Goal: Task Accomplishment & Management: Complete application form

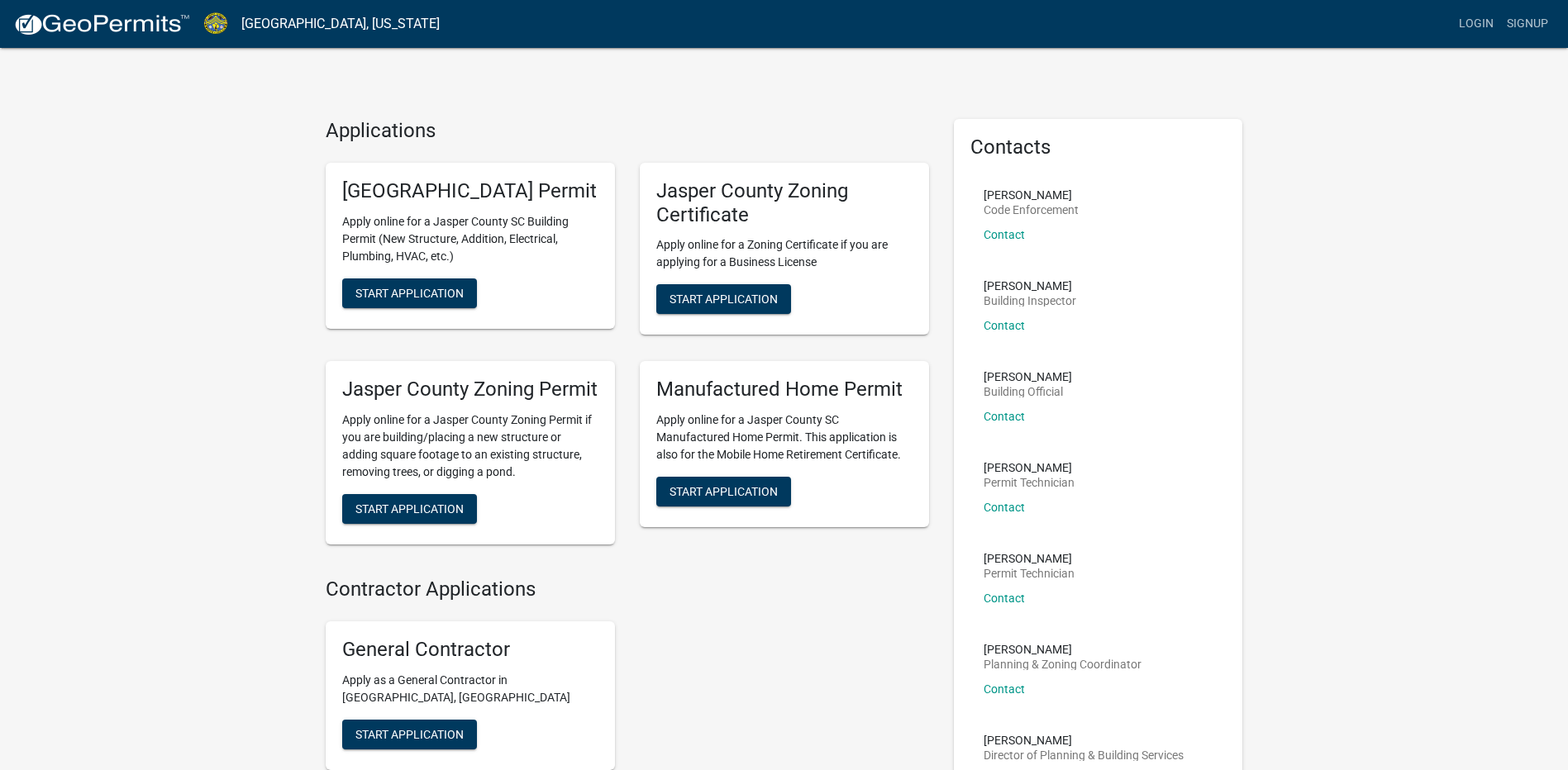
scroll to position [83, 0]
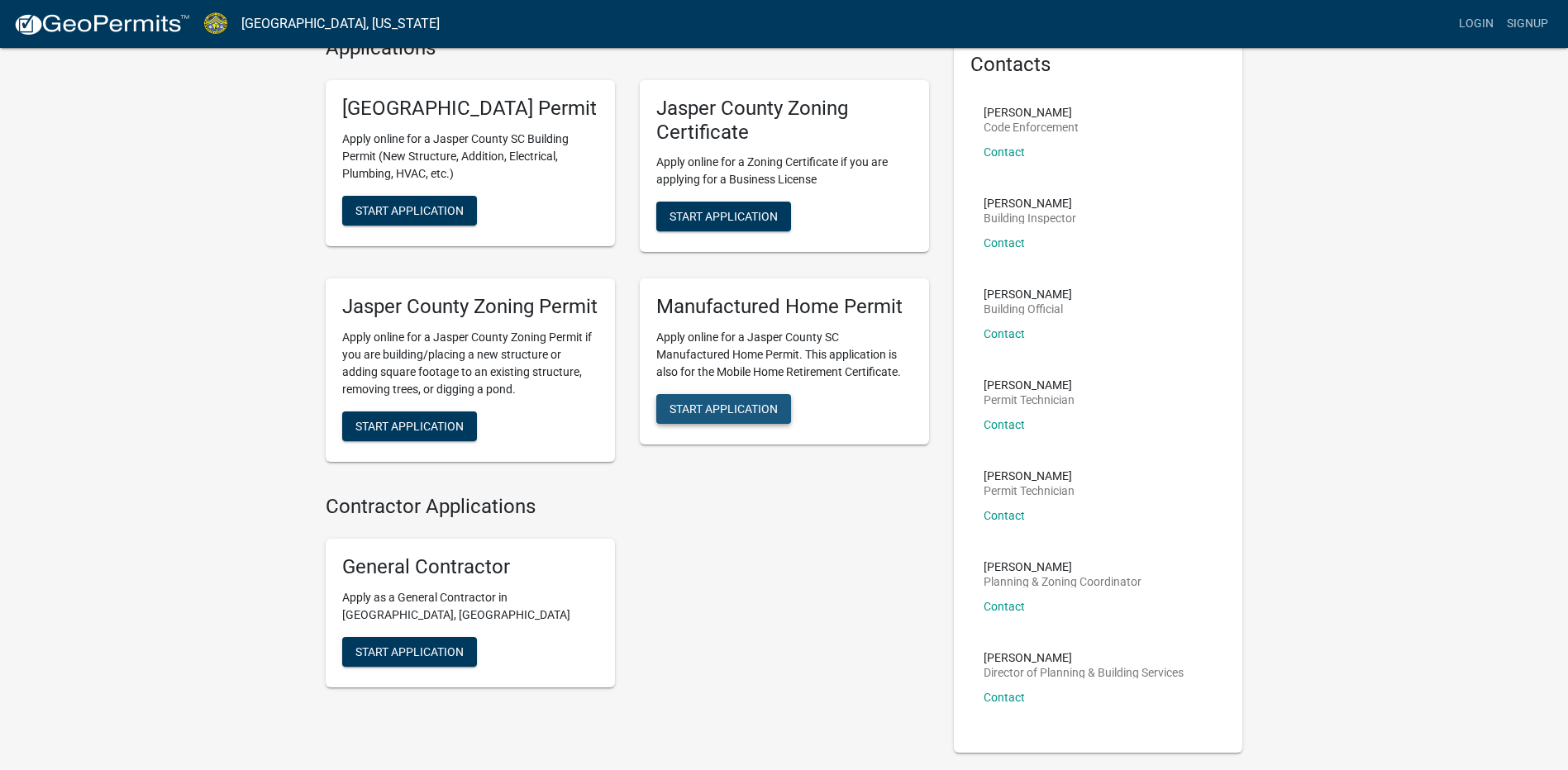
click at [732, 416] on span "Start Application" at bounding box center [724, 409] width 108 height 13
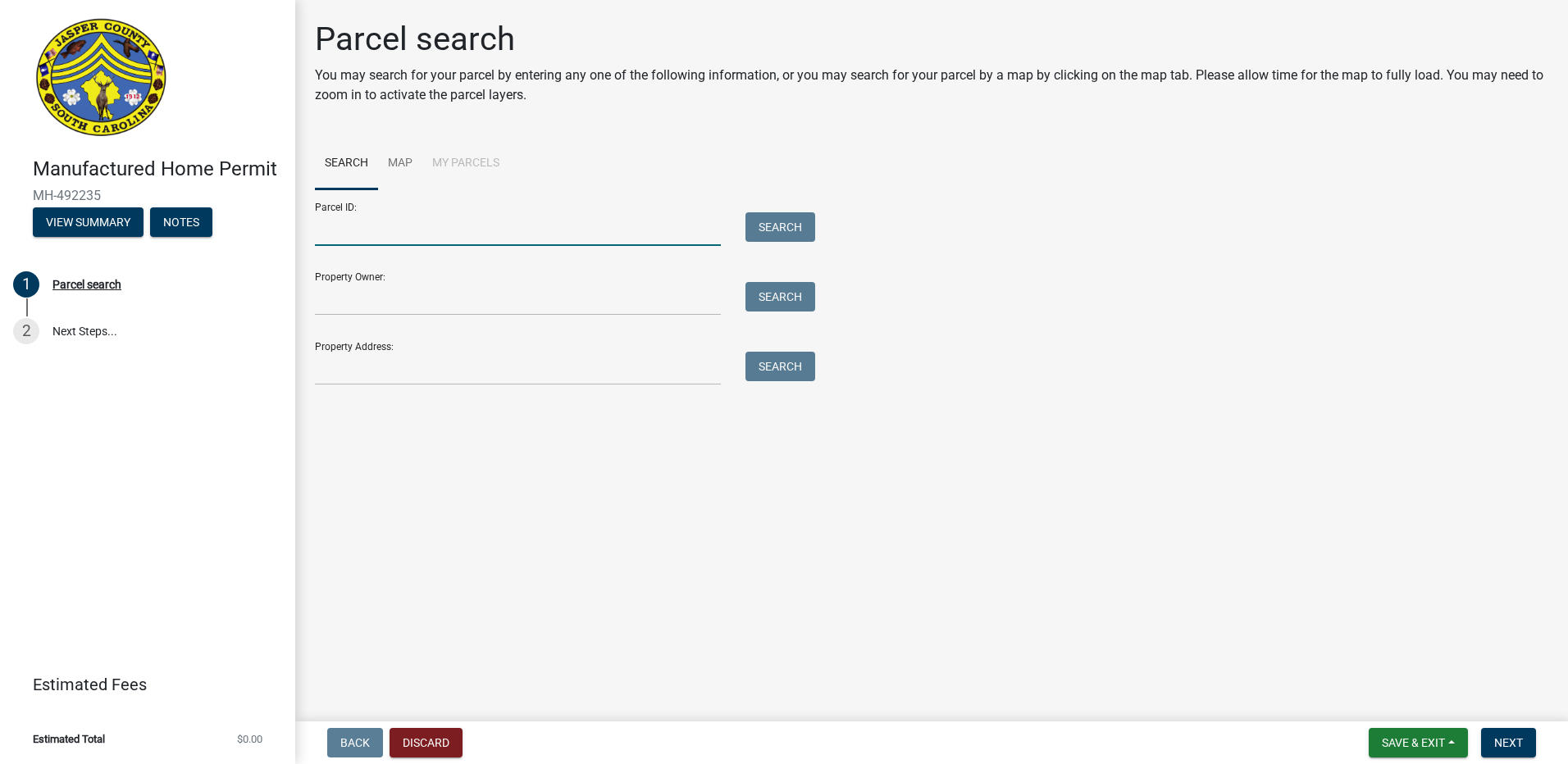
click at [348, 236] on input "Parcel ID:" at bounding box center [518, 229] width 406 height 33
type input "[PHONE_NUMBER]"
click at [790, 239] on div "Search" at bounding box center [775, 229] width 86 height 33
click at [783, 227] on button "Search" at bounding box center [781, 227] width 70 height 30
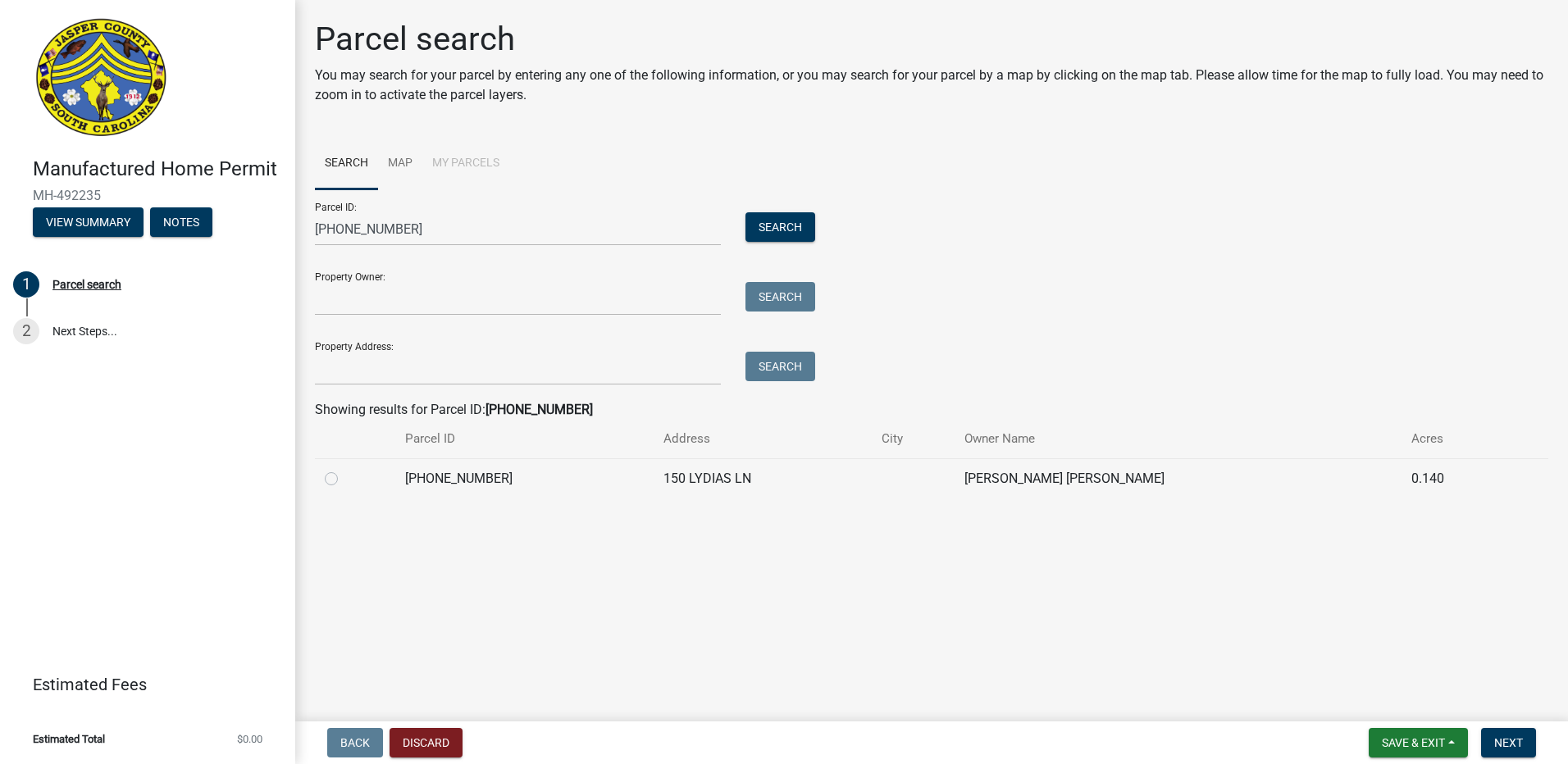
click at [331, 487] on div at bounding box center [354, 478] width 61 height 20
click at [344, 469] on label at bounding box center [344, 469] width 0 height 0
click at [344, 478] on input "radio" at bounding box center [349, 474] width 10 height 10
radio input "true"
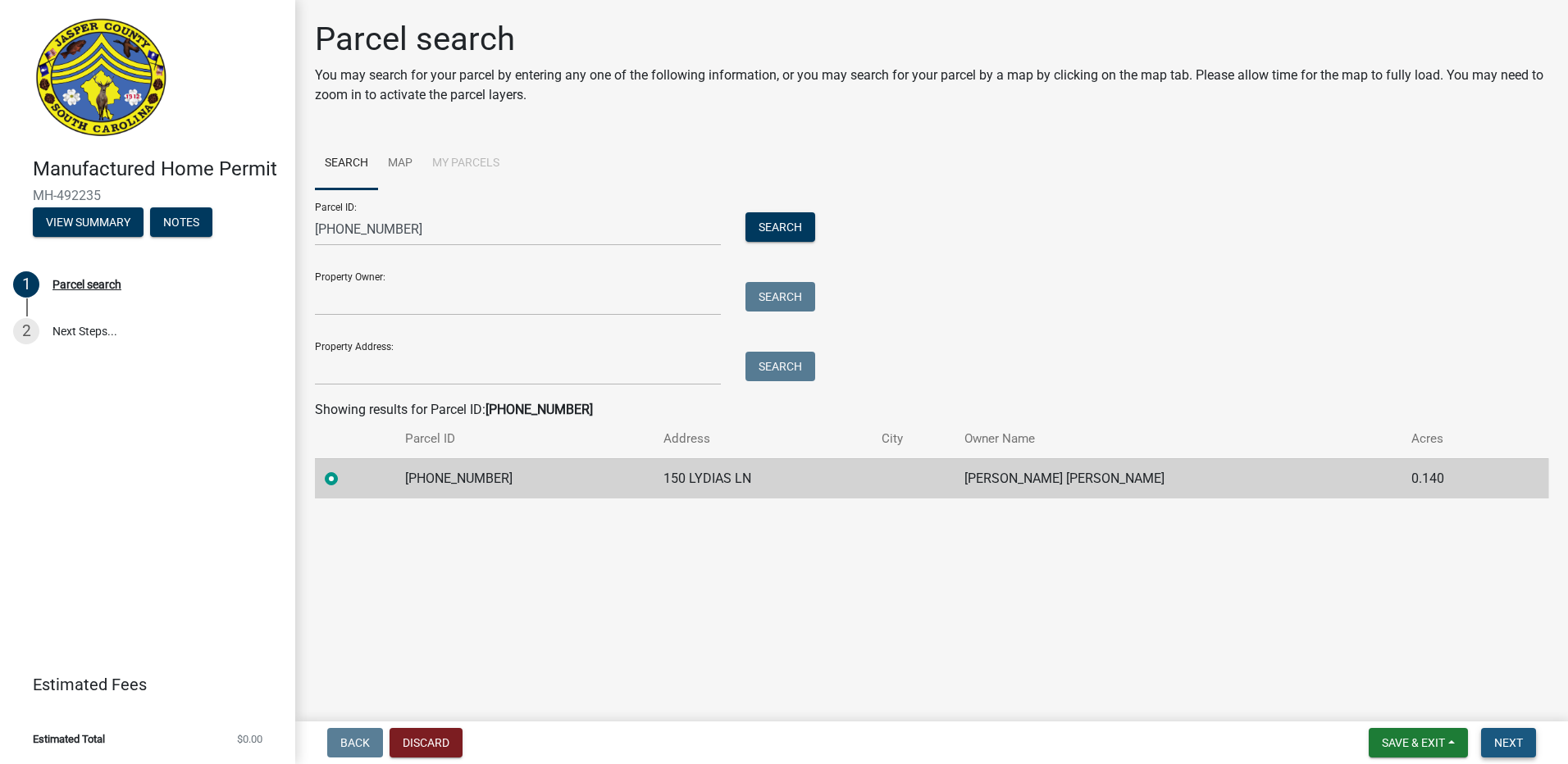
click at [1503, 734] on button "Next" at bounding box center [1508, 743] width 55 height 30
